Goal: Task Accomplishment & Management: Manage account settings

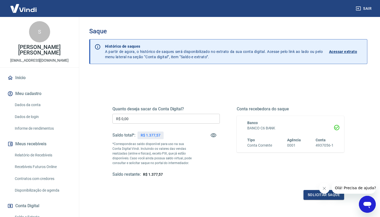
click at [132, 116] on input "R$ 0,00" at bounding box center [165, 119] width 107 height 10
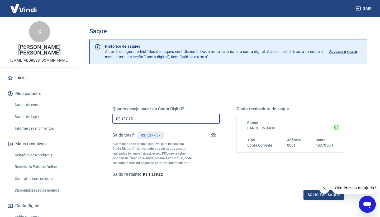
type input "R$ 1.377,57"
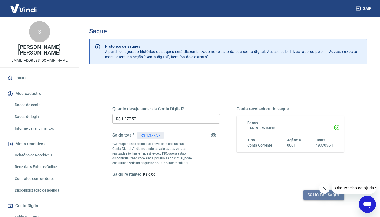
click at [315, 192] on button "Solicitar saque" at bounding box center [324, 195] width 41 height 10
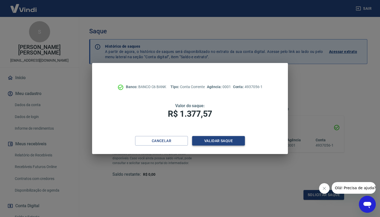
click at [234, 140] on button "Validar saque" at bounding box center [218, 141] width 53 height 10
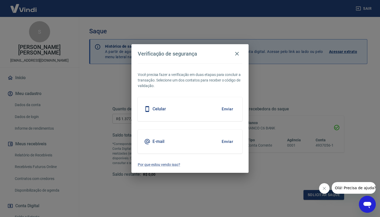
click at [227, 110] on button "Enviar" at bounding box center [227, 108] width 17 height 11
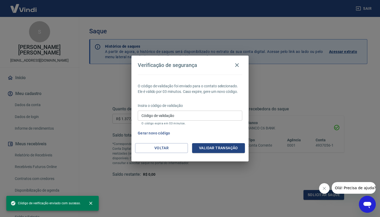
click at [202, 114] on input "Código de validação" at bounding box center [190, 115] width 105 height 10
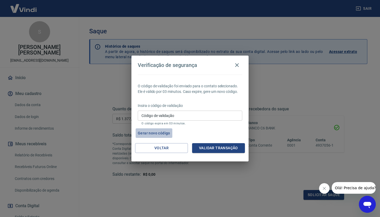
click at [160, 133] on button "Gerar novo código" at bounding box center [154, 133] width 37 height 10
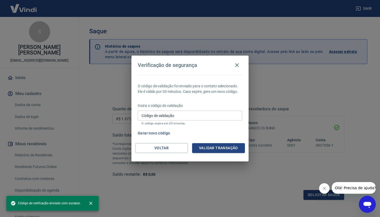
click at [159, 115] on input "Código de validação" at bounding box center [190, 115] width 105 height 10
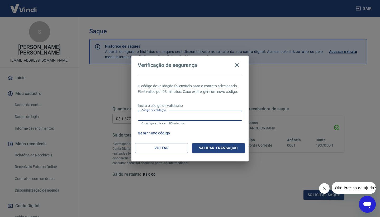
click at [164, 131] on button "Gerar novo código" at bounding box center [154, 133] width 37 height 10
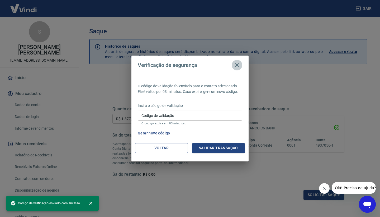
click at [238, 63] on icon "button" at bounding box center [237, 65] width 6 height 6
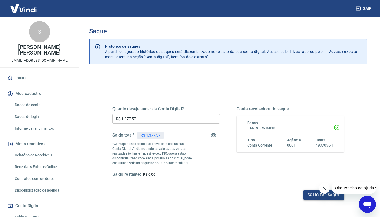
click at [308, 193] on button "Solicitar saque" at bounding box center [324, 195] width 41 height 10
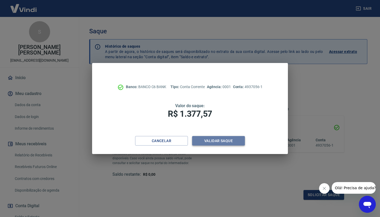
click at [236, 142] on button "Validar saque" at bounding box center [218, 141] width 53 height 10
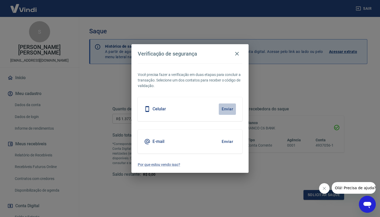
click at [231, 109] on button "Enviar" at bounding box center [227, 108] width 17 height 11
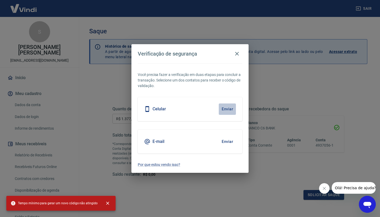
click at [225, 108] on button "Enviar" at bounding box center [227, 108] width 17 height 11
click at [107, 203] on icon "close" at bounding box center [107, 202] width 5 height 5
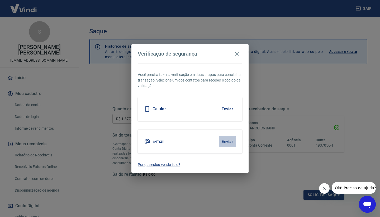
click at [230, 139] on button "Enviar" at bounding box center [227, 141] width 17 height 11
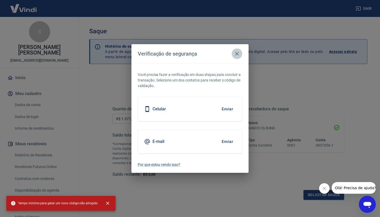
click at [239, 50] on icon "button" at bounding box center [237, 53] width 6 height 6
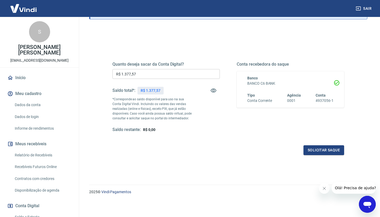
scroll to position [44, 0]
click at [332, 150] on button "Solicitar saque" at bounding box center [324, 150] width 41 height 10
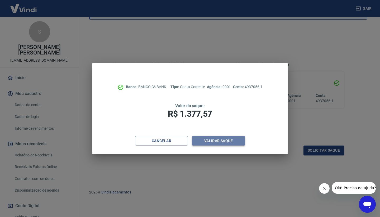
click at [234, 142] on button "Validar saque" at bounding box center [218, 141] width 53 height 10
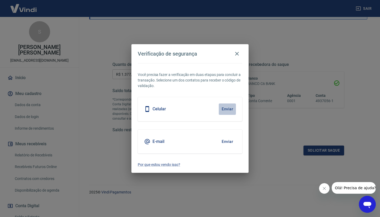
click at [228, 109] on button "Enviar" at bounding box center [227, 108] width 17 height 11
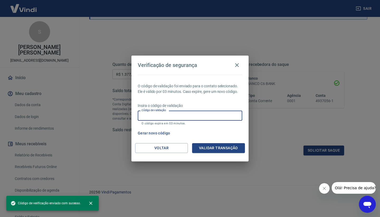
click at [212, 117] on input "Código de validação" at bounding box center [190, 115] width 105 height 10
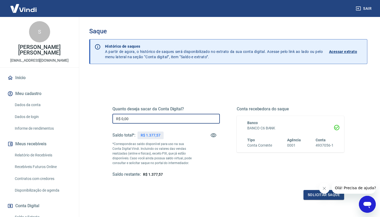
click at [176, 121] on input "R$ 0,00" at bounding box center [165, 119] width 107 height 10
type input "R$ 1.377,57"
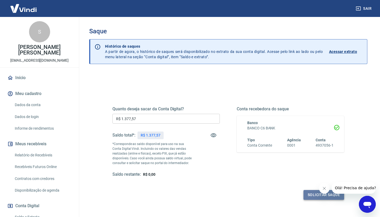
click at [314, 196] on button "Solicitar saque" at bounding box center [324, 195] width 41 height 10
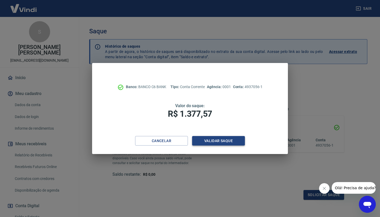
click at [234, 144] on button "Validar saque" at bounding box center [218, 141] width 53 height 10
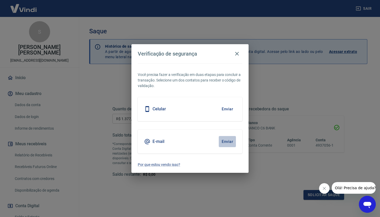
click at [229, 138] on button "Enviar" at bounding box center [227, 141] width 17 height 11
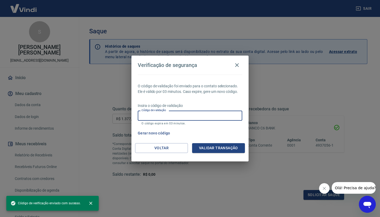
click at [226, 114] on input "Código de validação" at bounding box center [190, 115] width 105 height 10
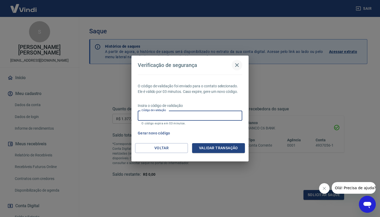
click at [237, 64] on icon "button" at bounding box center [237, 65] width 6 height 6
